Goal: Task Accomplishment & Management: Manage account settings

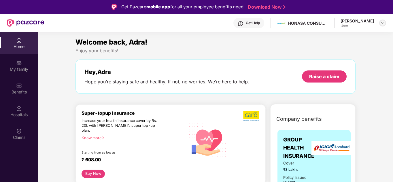
click at [380, 22] on img at bounding box center [382, 23] width 5 height 5
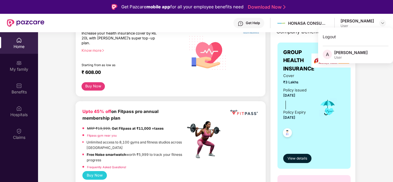
scroll to position [88, 0]
click at [295, 156] on span "View details" at bounding box center [297, 158] width 20 height 5
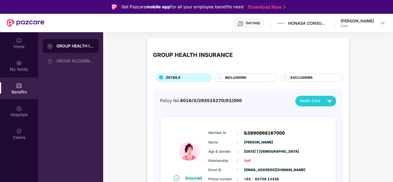
scroll to position [13, 0]
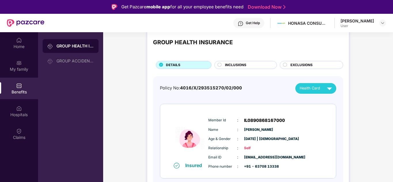
click at [233, 64] on span "INCLUSIONS" at bounding box center [235, 64] width 21 height 5
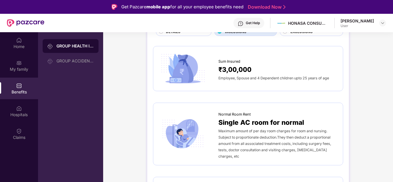
scroll to position [46, 0]
click at [233, 65] on span "₹3,00,000" at bounding box center [234, 69] width 33 height 10
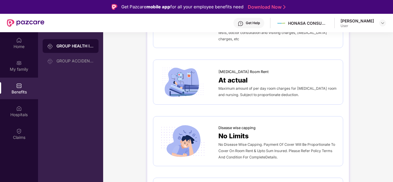
scroll to position [164, 0]
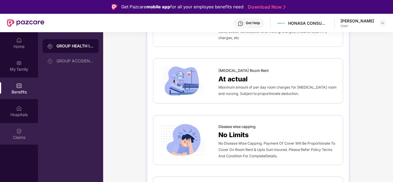
click at [22, 136] on div "Claims" at bounding box center [19, 138] width 38 height 6
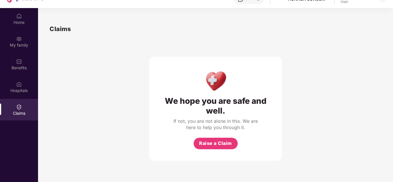
scroll to position [24, 0]
click at [212, 146] on span "Raise a Claim" at bounding box center [215, 143] width 33 height 7
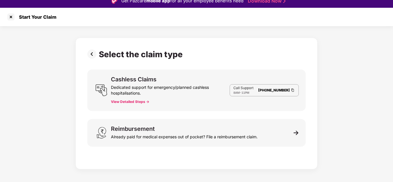
click at [139, 101] on button "View Detailed Steps ->" at bounding box center [130, 102] width 38 height 5
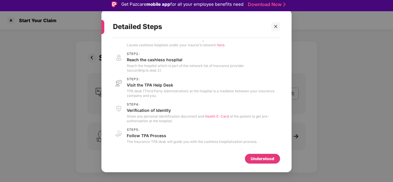
scroll to position [3, 0]
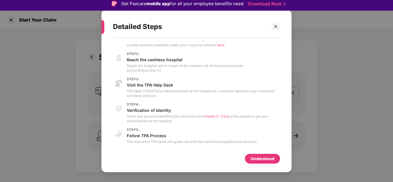
click at [265, 155] on div "Understood" at bounding box center [262, 159] width 35 height 10
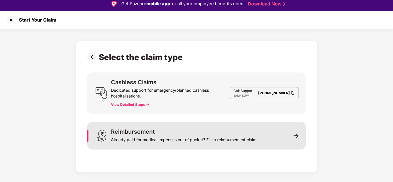
click at [189, 137] on div "Already paid for medical expenses out of pocket? File a reimbursement claim." at bounding box center [184, 139] width 147 height 8
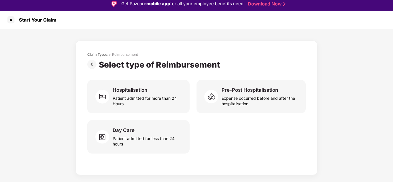
click at [94, 66] on img at bounding box center [93, 64] width 12 height 9
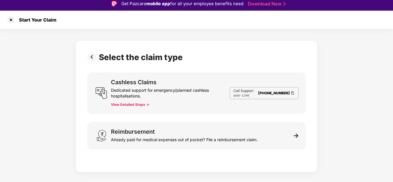
click at [91, 58] on img at bounding box center [93, 56] width 12 height 9
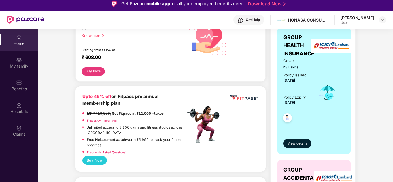
scroll to position [100, 0]
click at [301, 76] on div "Policy issued [DATE]" at bounding box center [294, 78] width 23 height 12
click at [286, 119] on img at bounding box center [287, 118] width 14 height 14
click at [294, 145] on span "View details" at bounding box center [297, 143] width 20 height 5
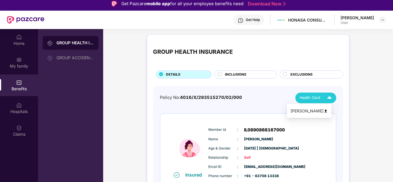
click at [329, 96] on img at bounding box center [329, 98] width 10 height 10
click at [272, 75] on div "INCLUSIONS" at bounding box center [248, 75] width 52 height 6
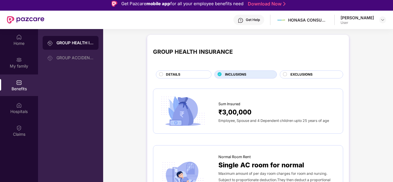
click at [292, 72] on span "EXCLUSIONS" at bounding box center [301, 74] width 22 height 5
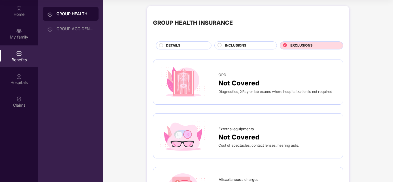
click at [237, 43] on span "INCLUSIONS" at bounding box center [235, 45] width 21 height 5
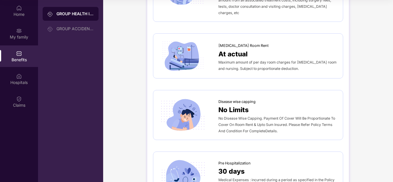
scroll to position [157, 0]
click at [254, 123] on span "No Disease Wise Capping. Payment Of Cover Will Be Proportionate To Cover On Roo…" at bounding box center [276, 124] width 117 height 17
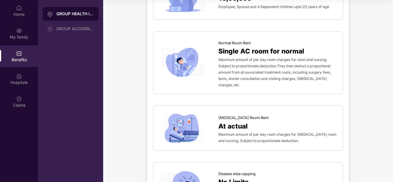
scroll to position [85, 0]
click at [20, 78] on img at bounding box center [19, 76] width 6 height 6
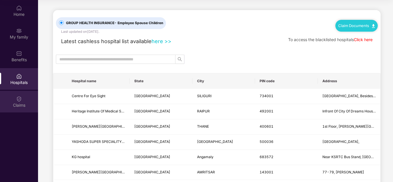
click at [18, 97] on img at bounding box center [19, 99] width 6 height 6
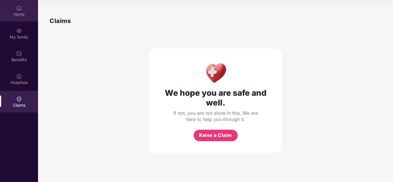
click at [19, 15] on div "Home" at bounding box center [19, 15] width 38 height 6
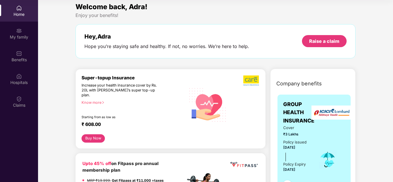
scroll to position [3, 0]
click at [314, 44] on div "Raise a claim" at bounding box center [324, 41] width 30 height 6
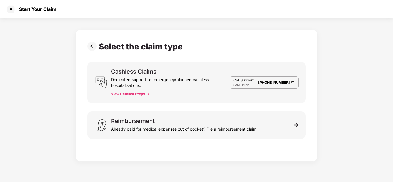
scroll to position [14, 0]
click at [12, 13] on div at bounding box center [10, 9] width 9 height 9
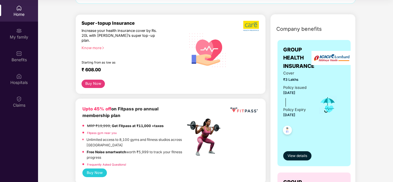
scroll to position [58, 0]
click at [303, 157] on span "View details" at bounding box center [297, 155] width 20 height 5
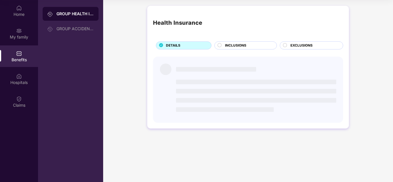
scroll to position [0, 0]
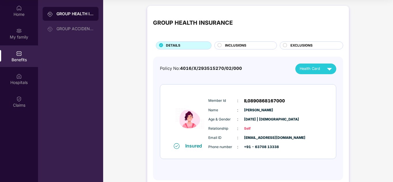
click at [252, 47] on div "INCLUSIONS" at bounding box center [248, 46] width 52 height 6
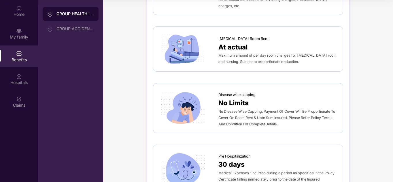
scroll to position [164, 0]
click at [269, 109] on span "No Disease Wise Capping. Payment Of Cover Will Be Proportionate To Cover On Roo…" at bounding box center [276, 117] width 117 height 17
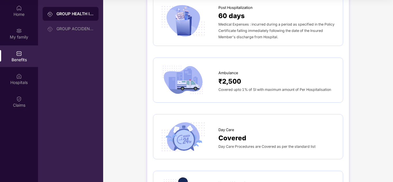
scroll to position [417, 0]
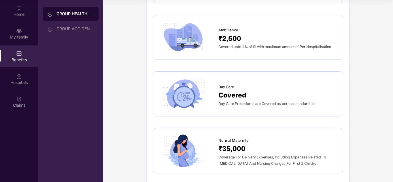
click at [231, 102] on span "Day Care Procedures are Covered as per the standard list" at bounding box center [266, 104] width 97 height 4
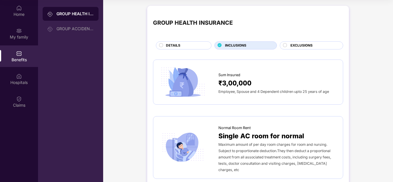
scroll to position [0, 0]
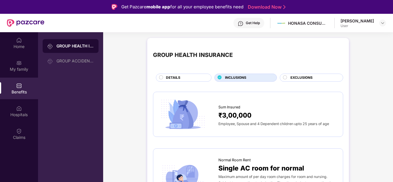
click at [299, 80] on span "EXCLUSIONS" at bounding box center [301, 77] width 22 height 5
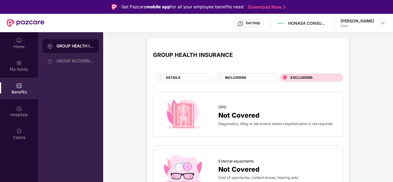
click at [177, 78] on span "DETAILS" at bounding box center [173, 77] width 14 height 5
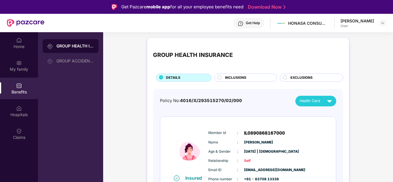
click at [225, 78] on span "INCLUSIONS" at bounding box center [235, 77] width 21 height 5
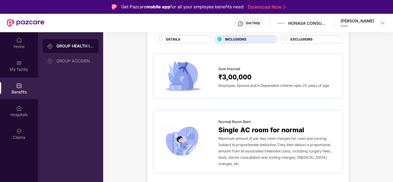
scroll to position [39, 0]
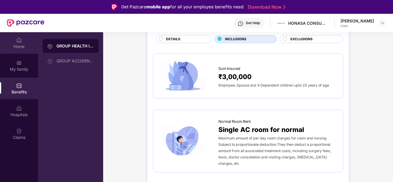
click at [24, 40] on div "Home" at bounding box center [19, 43] width 38 height 22
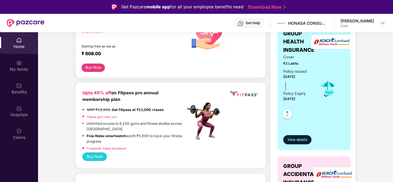
scroll to position [106, 0]
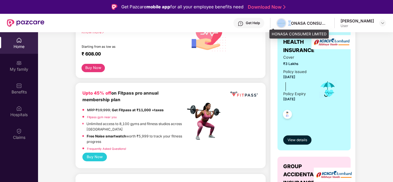
drag, startPoint x: 283, startPoint y: 22, endPoint x: 276, endPoint y: 24, distance: 7.8
click at [276, 24] on div "HONASA CONSUMER LIMITED" at bounding box center [302, 23] width 52 height 10
click at [277, 24] on img at bounding box center [281, 23] width 8 height 8
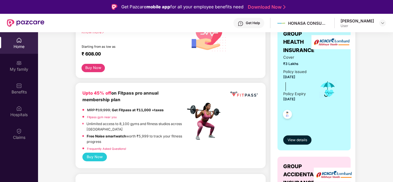
click at [246, 22] on div "Get Help" at bounding box center [253, 23] width 14 height 5
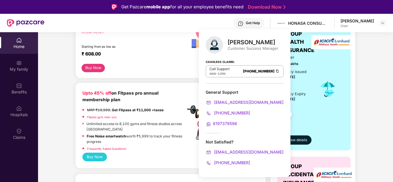
click at [341, 75] on div "Cover ₹3 Lakhs Policy issued [DATE] Policy Expiry [DATE]" at bounding box center [314, 89] width 62 height 70
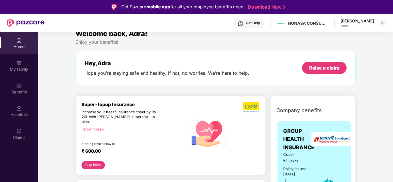
scroll to position [0, 0]
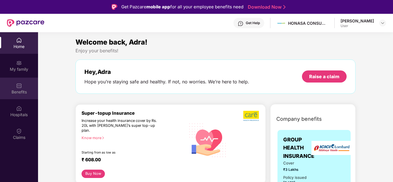
click at [19, 93] on div "Benefits" at bounding box center [19, 92] width 38 height 6
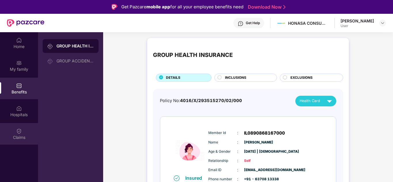
click at [24, 125] on div "Claims" at bounding box center [19, 134] width 38 height 22
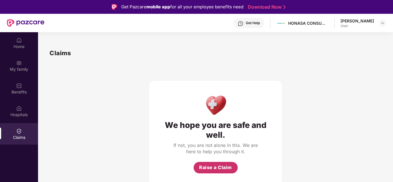
click at [215, 166] on span "Raise a Claim" at bounding box center [215, 167] width 33 height 7
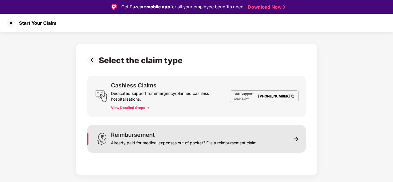
click at [203, 149] on div "Reimbursement Already paid for medical expenses out of pocket? File a reimburse…" at bounding box center [196, 139] width 218 height 28
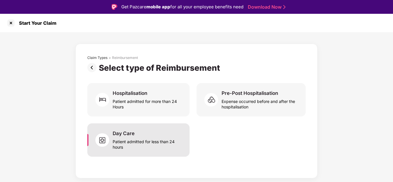
click at [141, 134] on div "Day Care Patient admitted for less than 24 hours" at bounding box center [148, 140] width 70 height 20
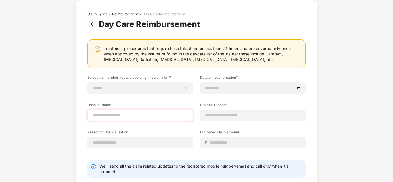
scroll to position [12, 0]
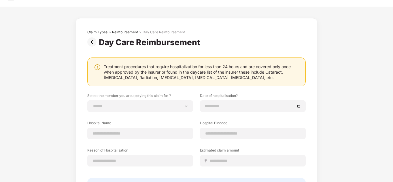
click at [93, 46] on img at bounding box center [93, 41] width 12 height 9
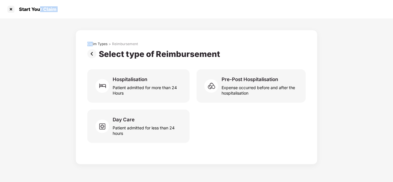
drag, startPoint x: 93, startPoint y: 46, endPoint x: 38, endPoint y: 5, distance: 67.7
click at [38, 5] on div "Start Your Claim Claim Types > Reimbursement Select type of Reimbursement Hospi…" at bounding box center [196, 82] width 393 height 165
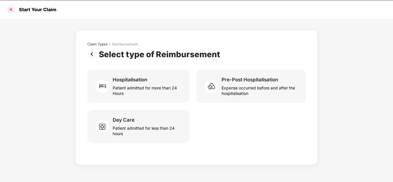
click at [12, 9] on div at bounding box center [10, 9] width 9 height 9
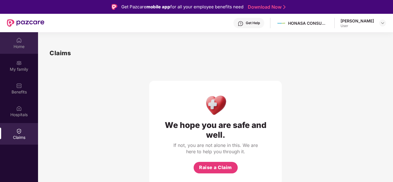
click at [21, 45] on div "Home" at bounding box center [19, 47] width 38 height 6
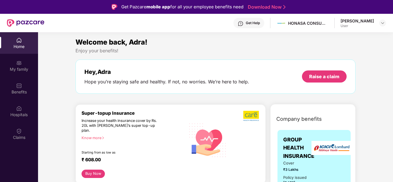
click at [364, 23] on div "[PERSON_NAME]" at bounding box center [356, 20] width 33 height 5
click at [382, 24] on img at bounding box center [382, 23] width 5 height 5
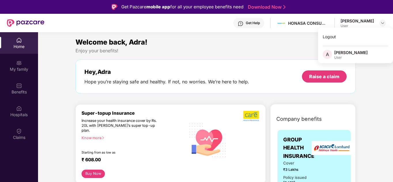
click at [279, 53] on div "Enjoy your benefits!" at bounding box center [215, 51] width 280 height 6
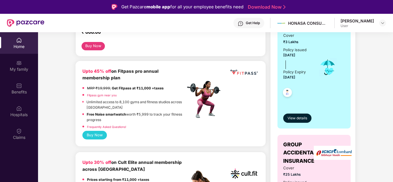
scroll to position [128, 0]
click at [295, 115] on span "View details" at bounding box center [297, 117] width 20 height 5
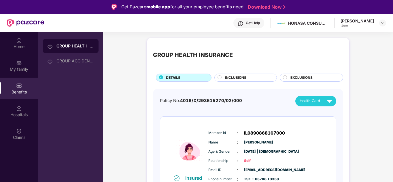
click at [223, 78] on div "INCLUSIONS" at bounding box center [248, 78] width 52 height 6
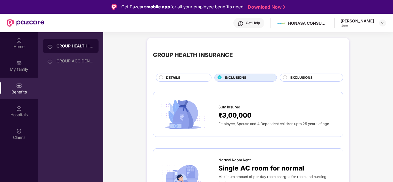
click at [172, 79] on span "DETAILS" at bounding box center [173, 77] width 14 height 5
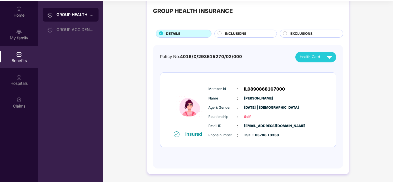
scroll to position [32, 0]
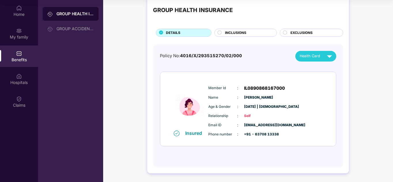
click at [289, 35] on div "EXCLUSIONS" at bounding box center [313, 33] width 52 height 6
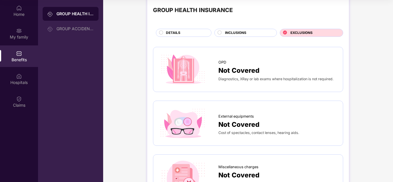
click at [194, 35] on div "DETAILS" at bounding box center [185, 33] width 45 height 6
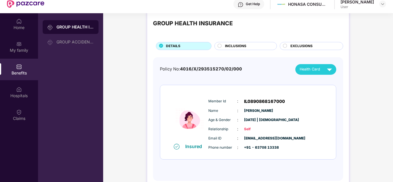
scroll to position [16, 0]
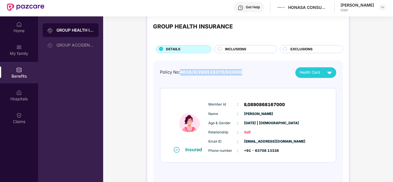
drag, startPoint x: 240, startPoint y: 72, endPoint x: 181, endPoint y: 71, distance: 59.0
click at [181, 71] on span "4016/X/293515270/02/000" at bounding box center [211, 72] width 62 height 5
click at [271, 72] on div "Policy No: 4016/X/293515270/02/000 Health Card" at bounding box center [248, 72] width 176 height 11
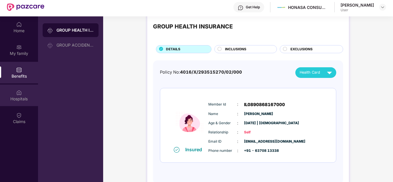
click at [18, 104] on div "Hospitals" at bounding box center [19, 96] width 38 height 22
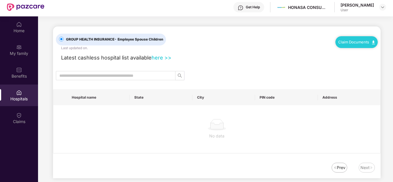
scroll to position [0, 0]
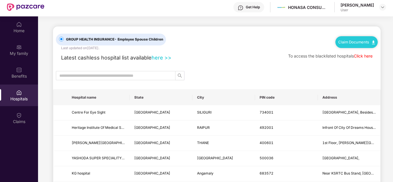
click at [160, 55] on link "here >>" at bounding box center [161, 57] width 20 height 6
click at [21, 69] on img at bounding box center [19, 70] width 6 height 6
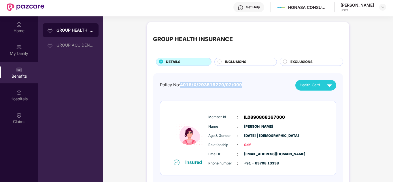
drag, startPoint x: 246, startPoint y: 84, endPoint x: 181, endPoint y: 86, distance: 65.1
click at [181, 86] on div "Policy No: 4016/X/293515270/02/000 Health Card" at bounding box center [248, 85] width 176 height 11
copy span "4016/X/293515270/02/000"
